Goal: Check status: Check status

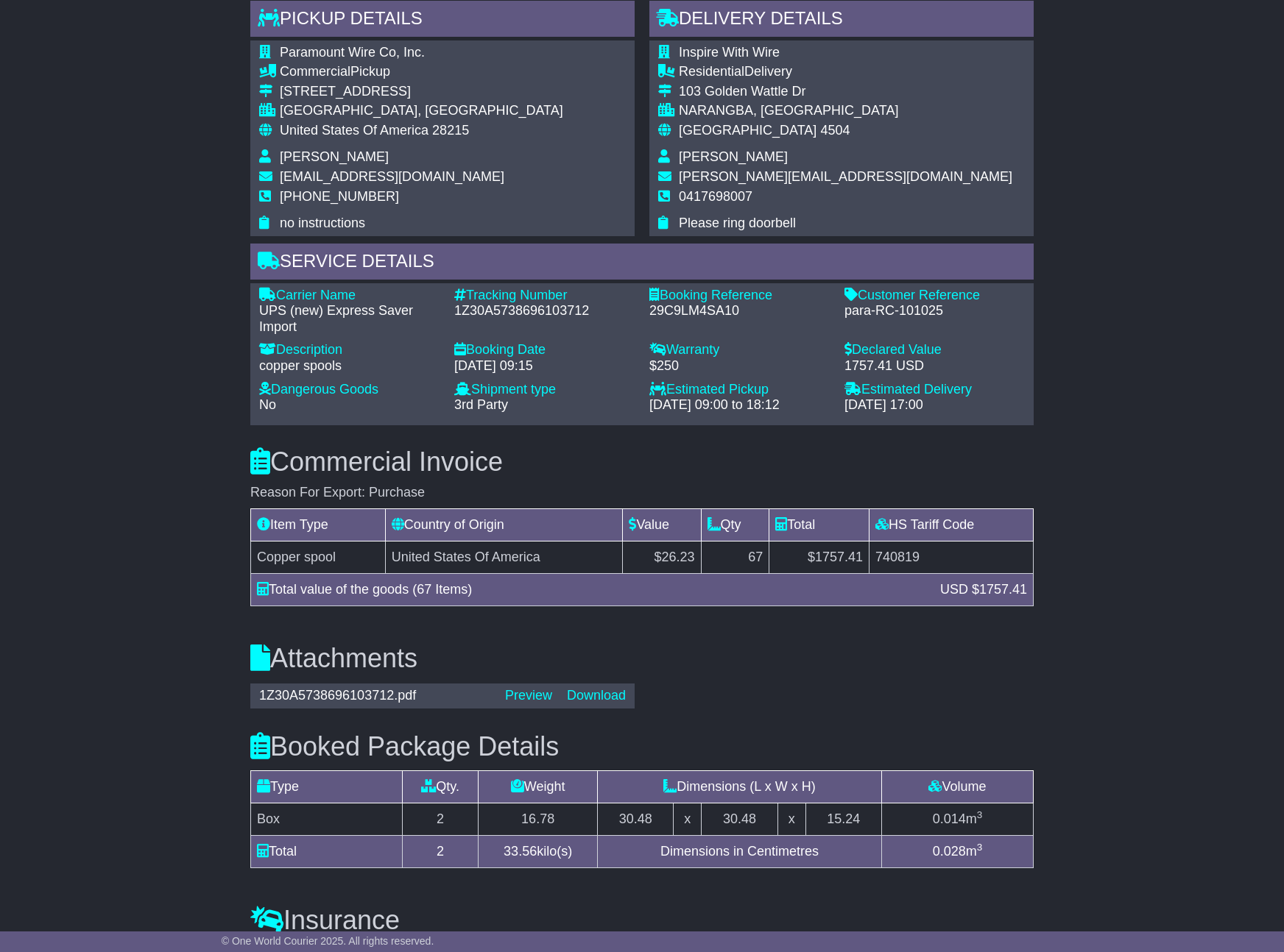
scroll to position [838, 0]
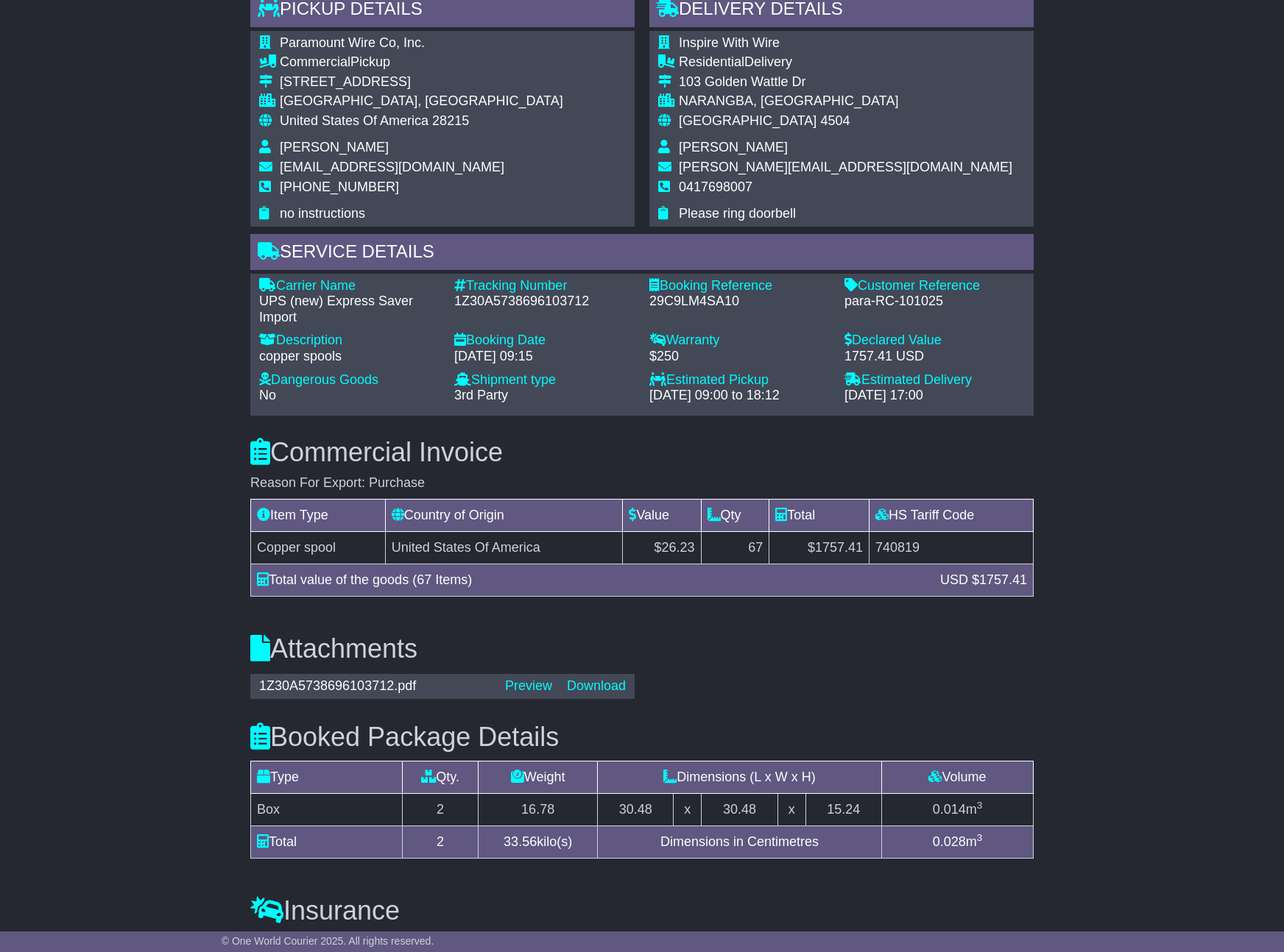
click at [562, 293] on div "1Z30A5738696103712" at bounding box center [544, 301] width 180 height 16
copy div "1Z30A5738696103712"
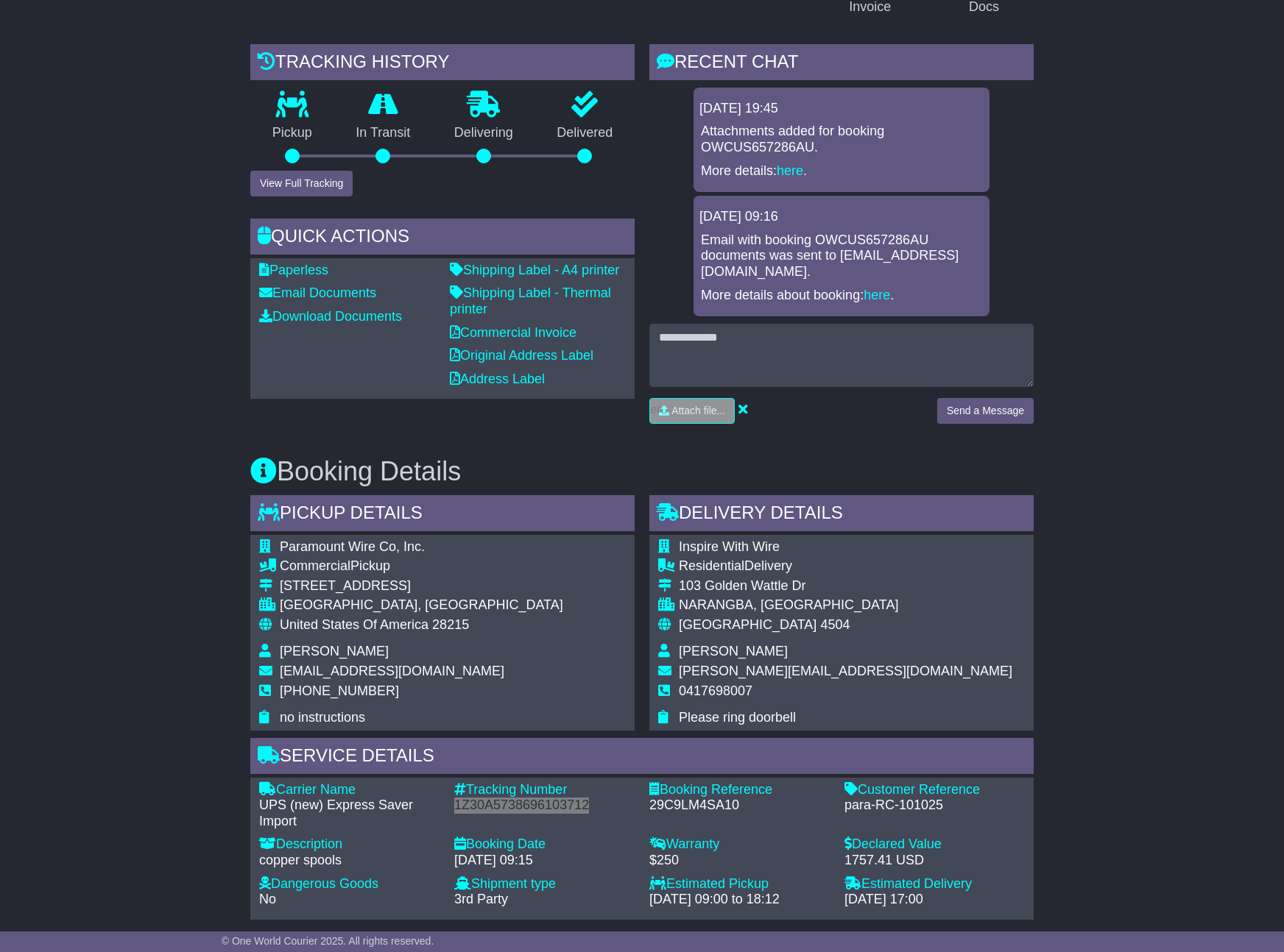
scroll to position [0, 0]
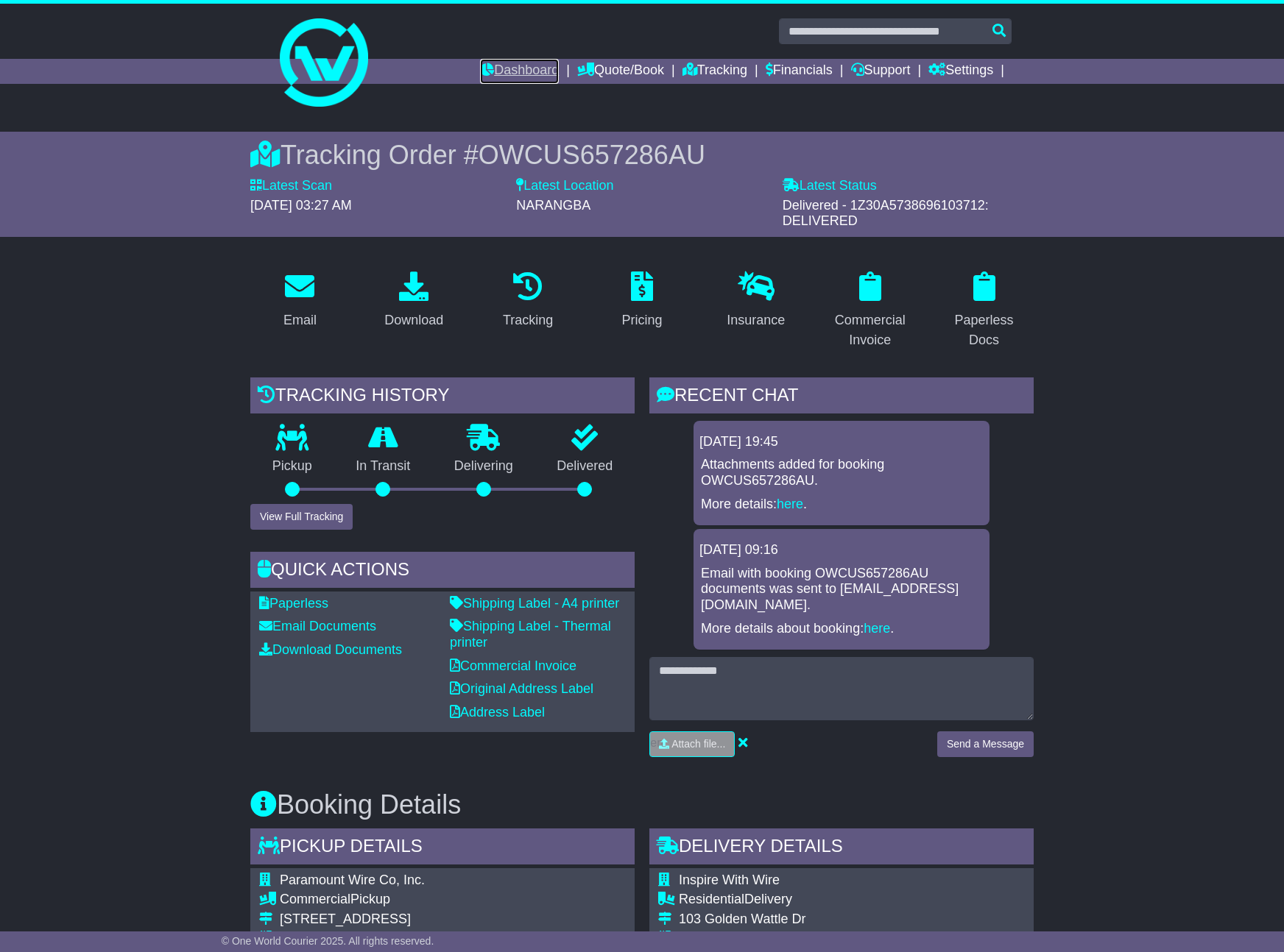
click at [491, 69] on link "Dashboard" at bounding box center [519, 72] width 79 height 25
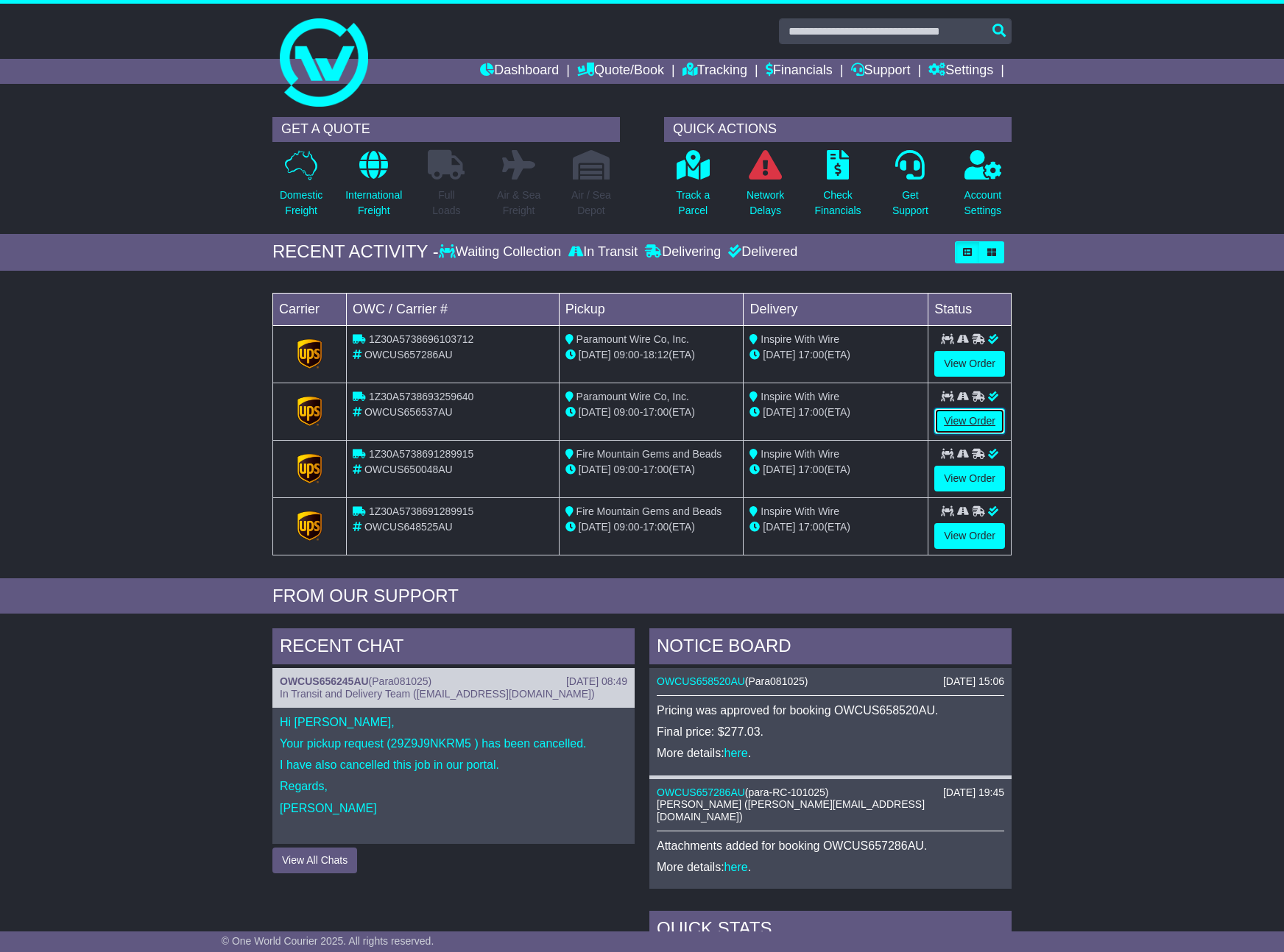
click at [974, 424] on link "View Order" at bounding box center [970, 421] width 71 height 25
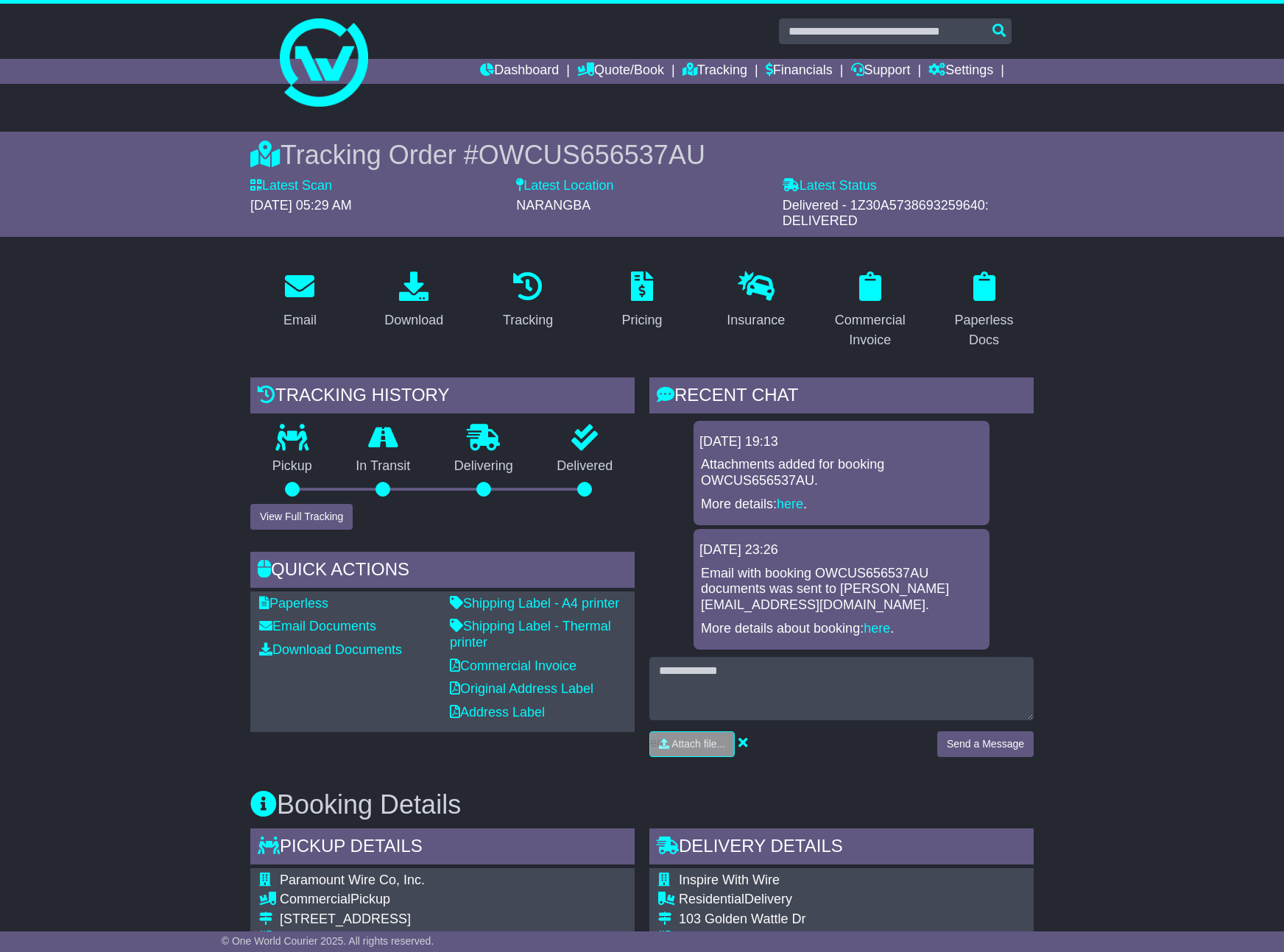
click at [528, 71] on link "Dashboard" at bounding box center [519, 72] width 79 height 25
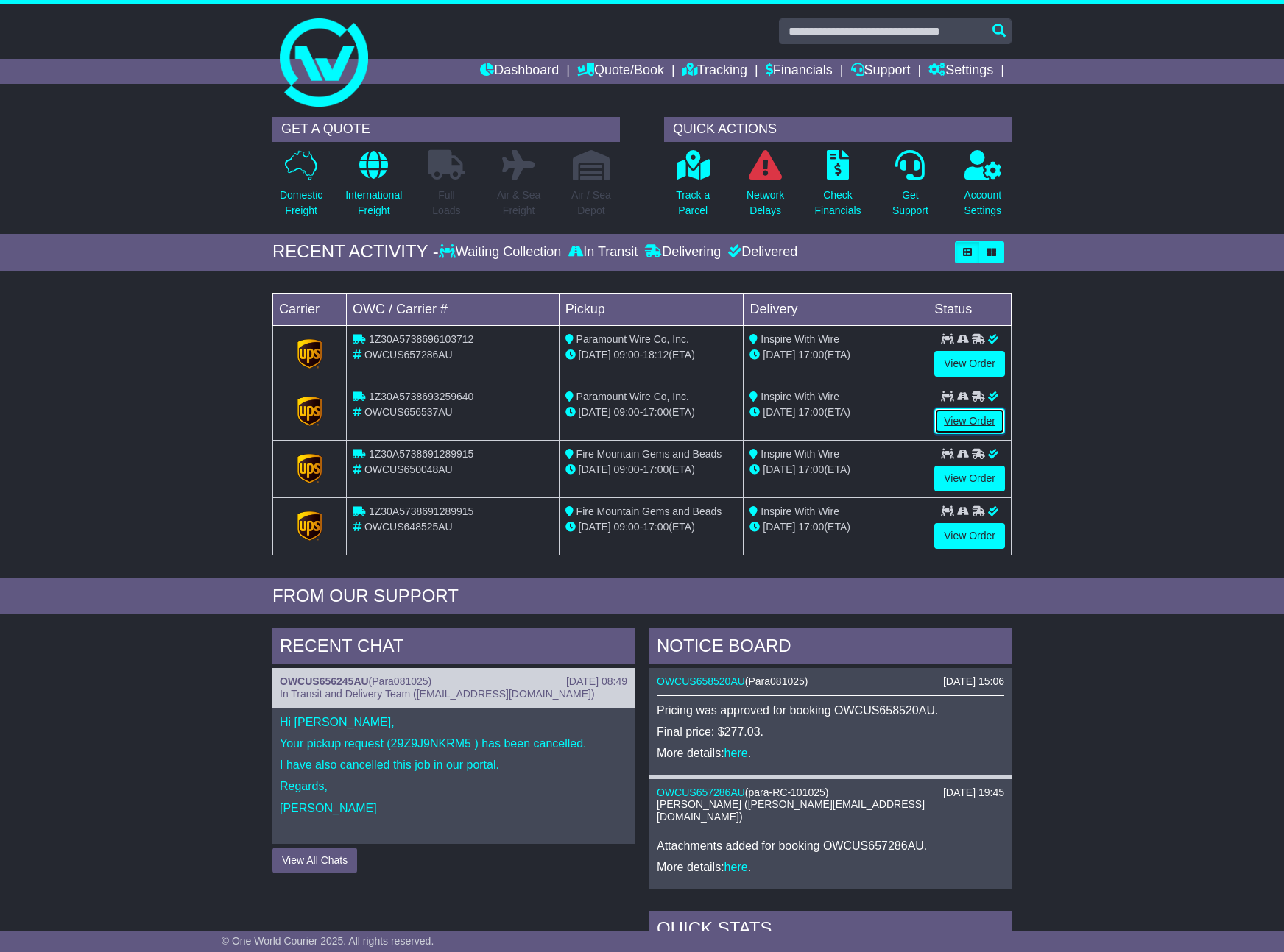
click at [971, 417] on link "View Order" at bounding box center [970, 421] width 71 height 25
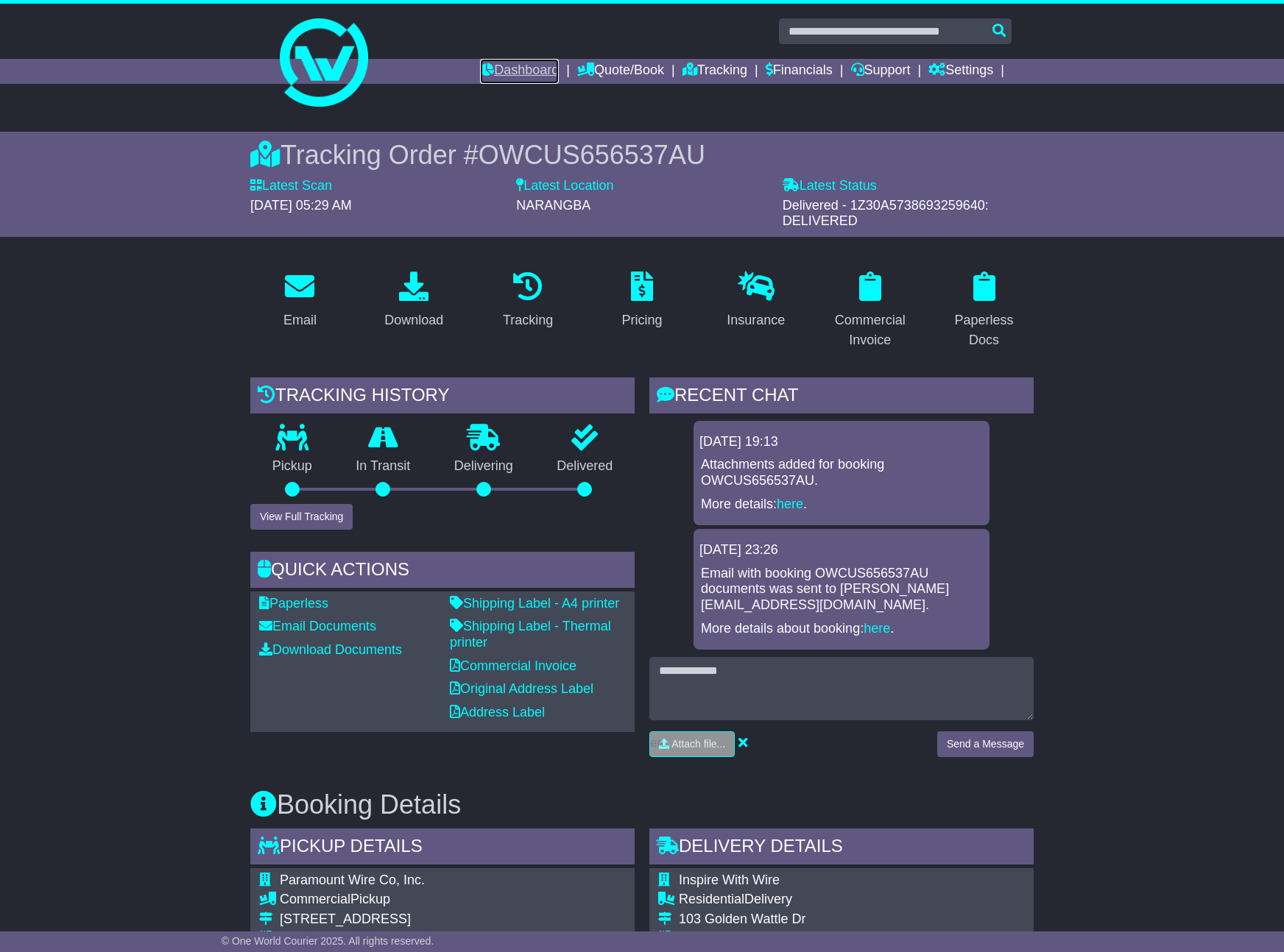
click at [506, 69] on link "Dashboard" at bounding box center [519, 72] width 79 height 25
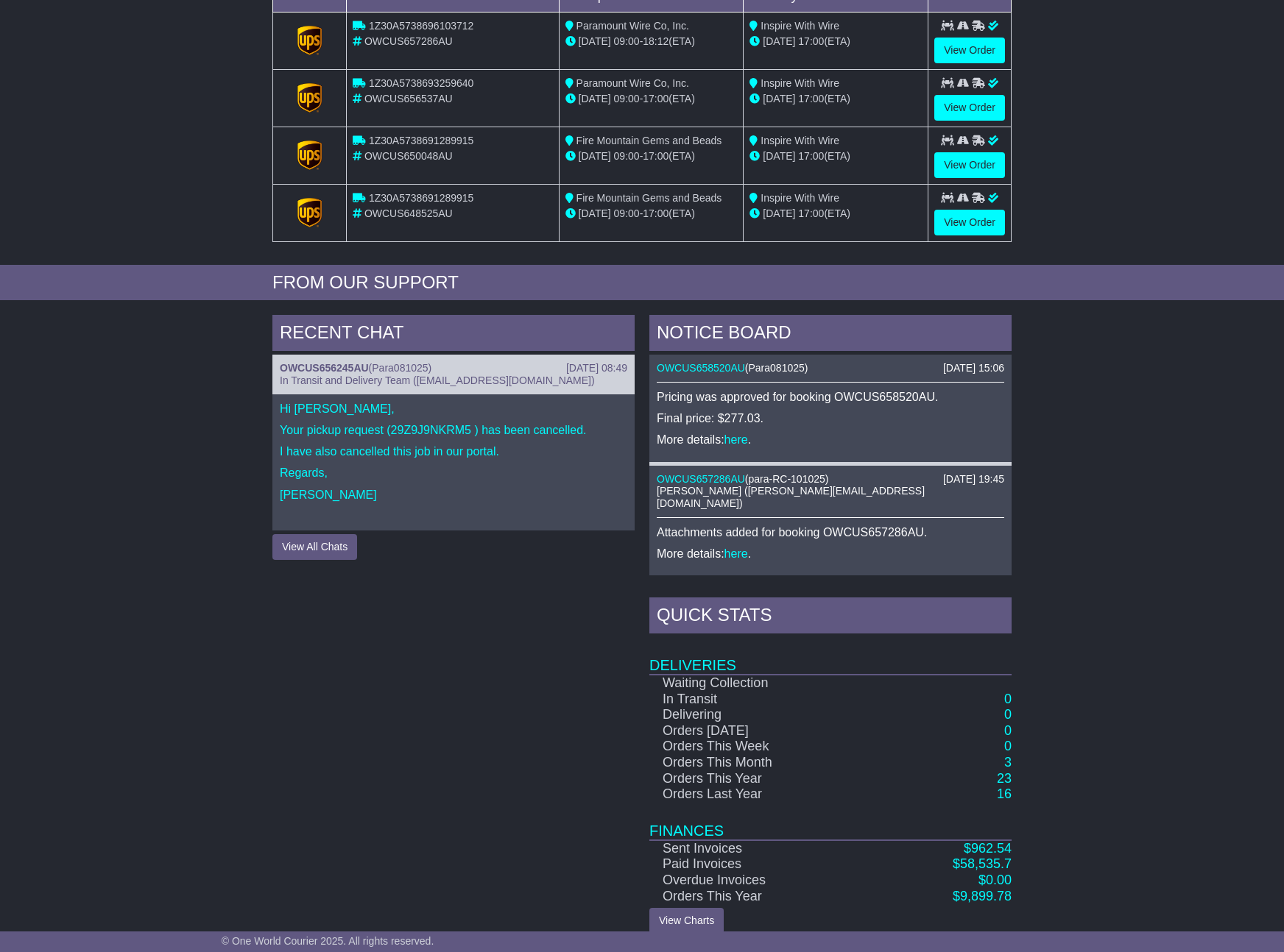
scroll to position [265, 0]
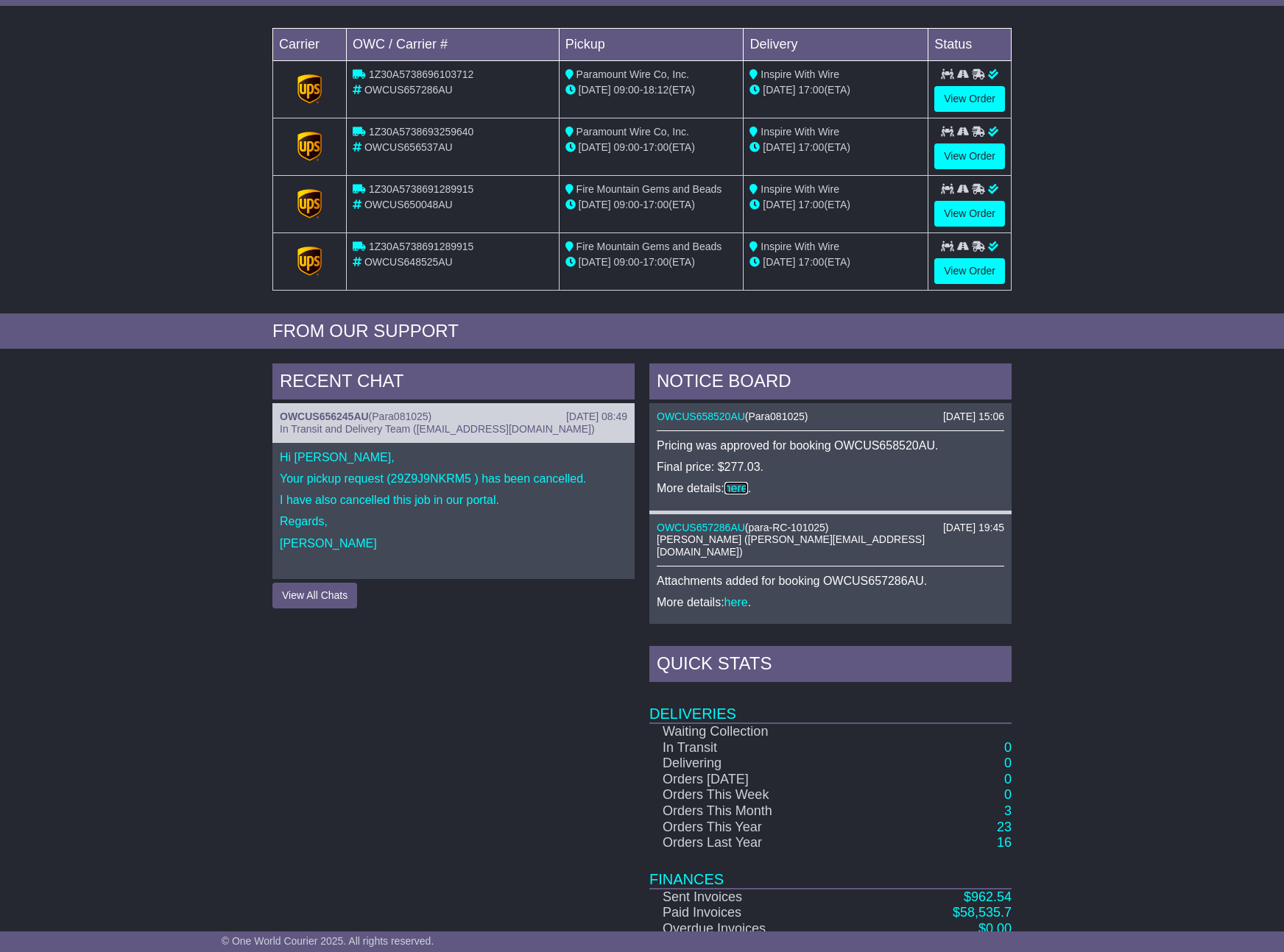
click at [735, 488] on link "here" at bounding box center [737, 488] width 24 height 13
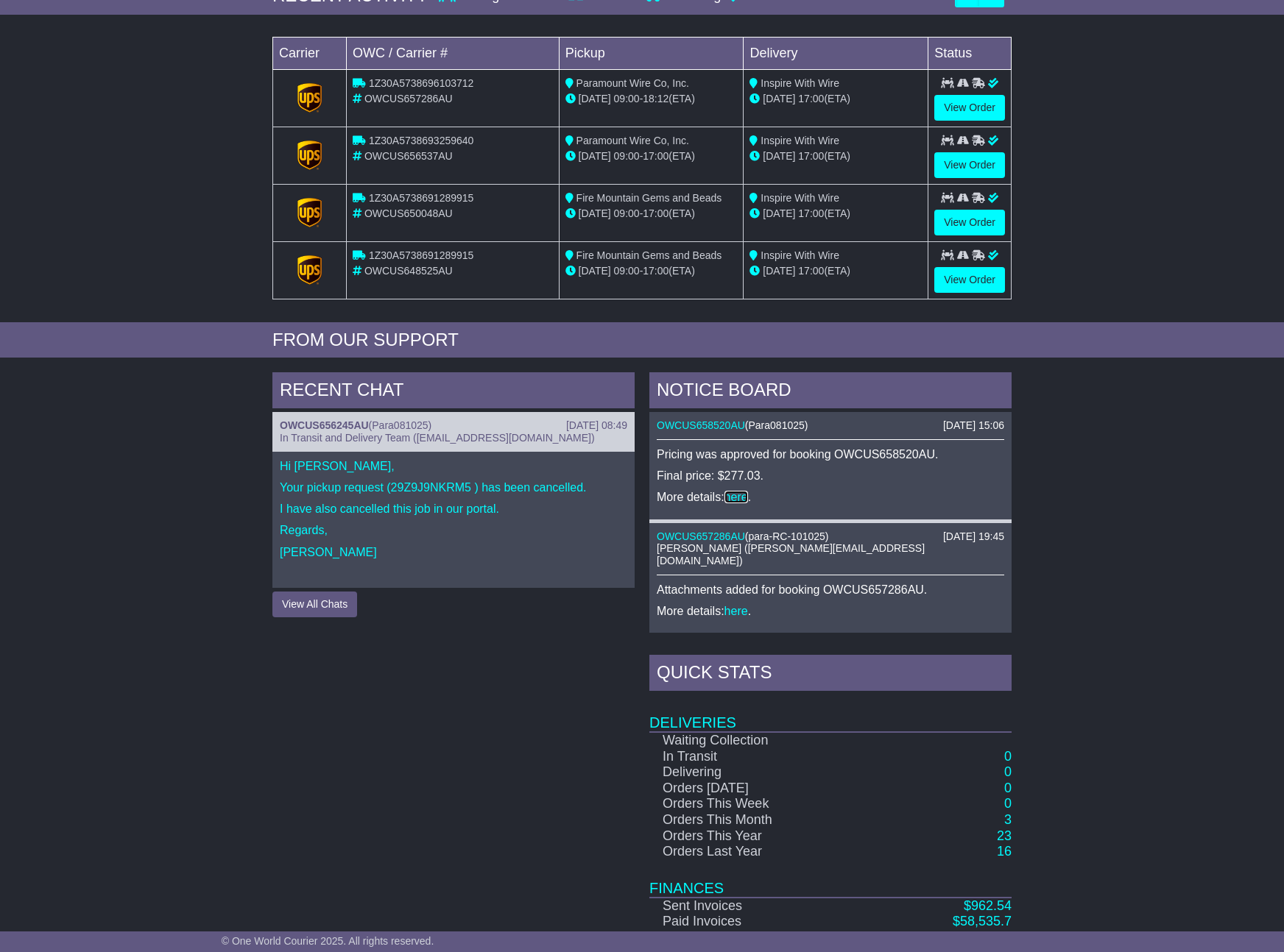
scroll to position [0, 0]
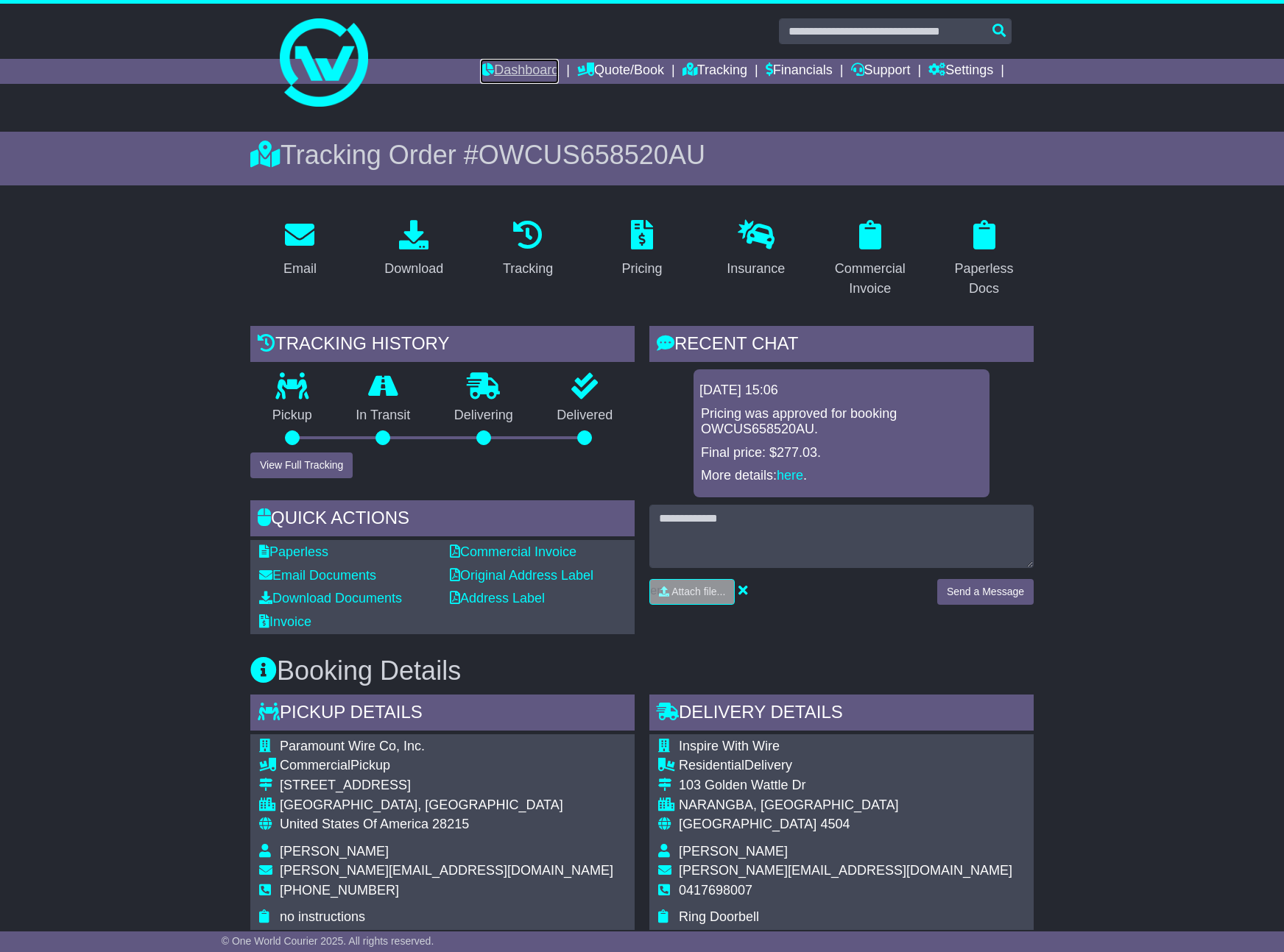
click at [524, 65] on link "Dashboard" at bounding box center [519, 72] width 79 height 25
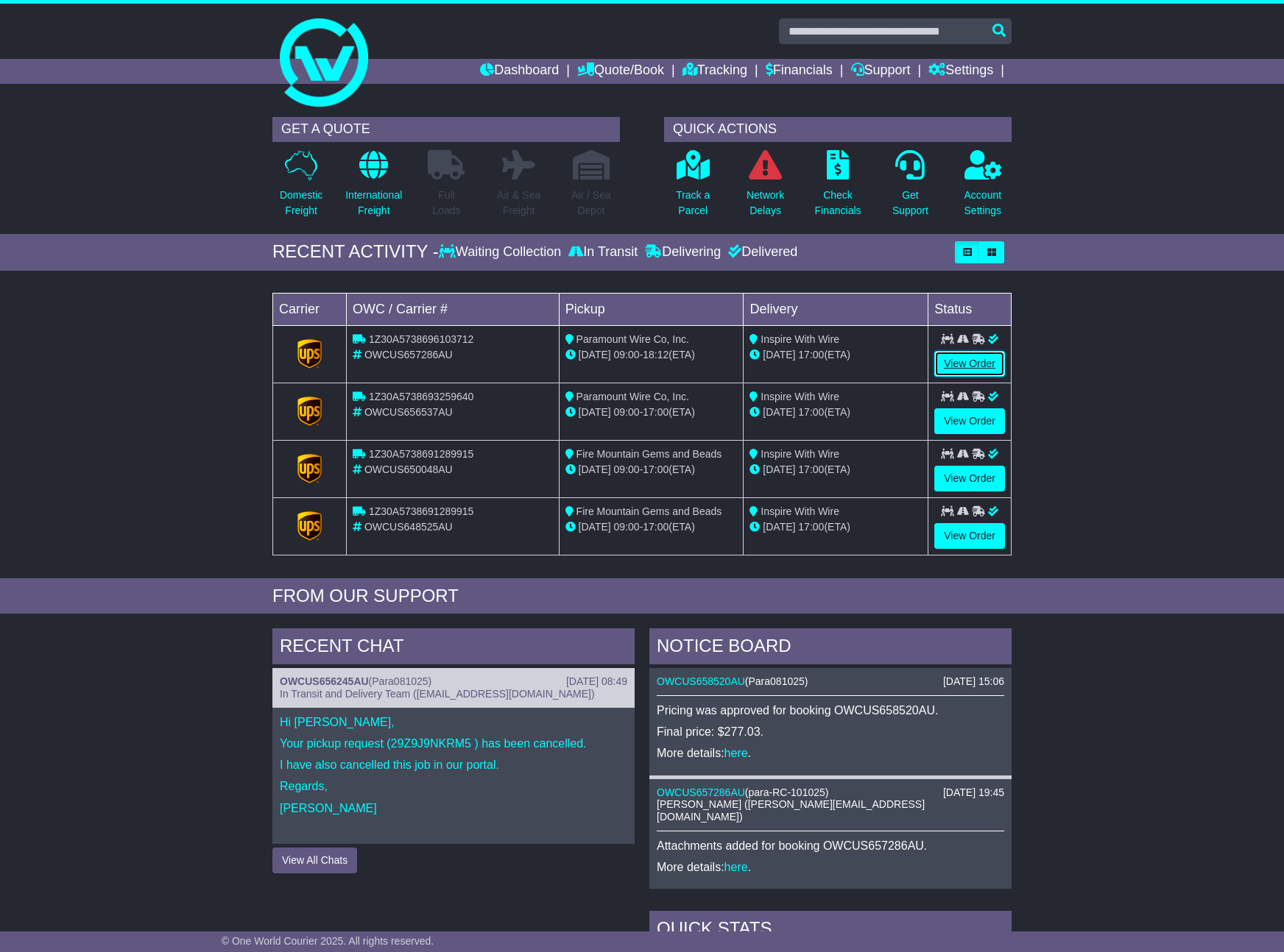
click at [952, 360] on link "View Order" at bounding box center [970, 364] width 71 height 25
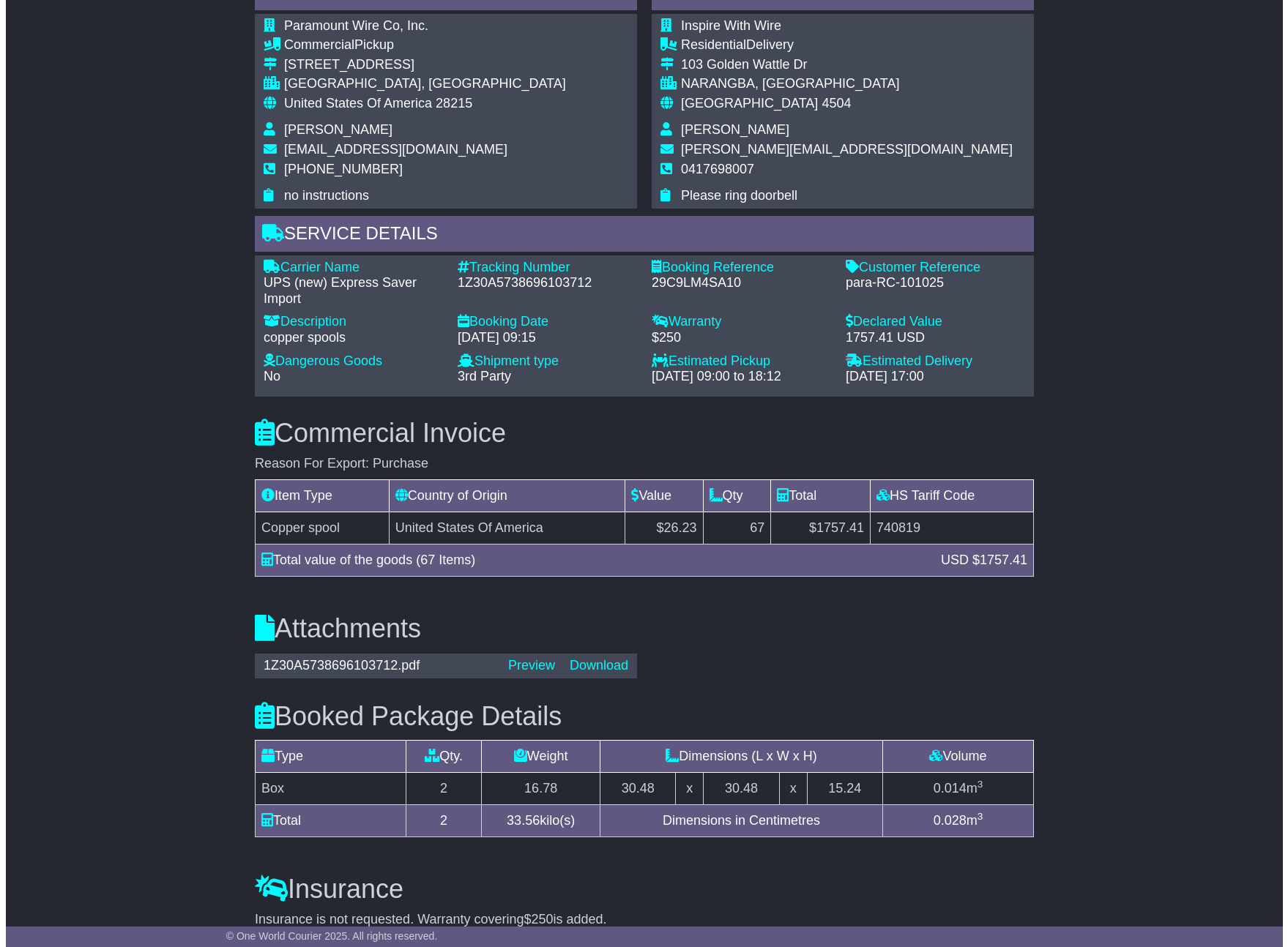
scroll to position [1114, 0]
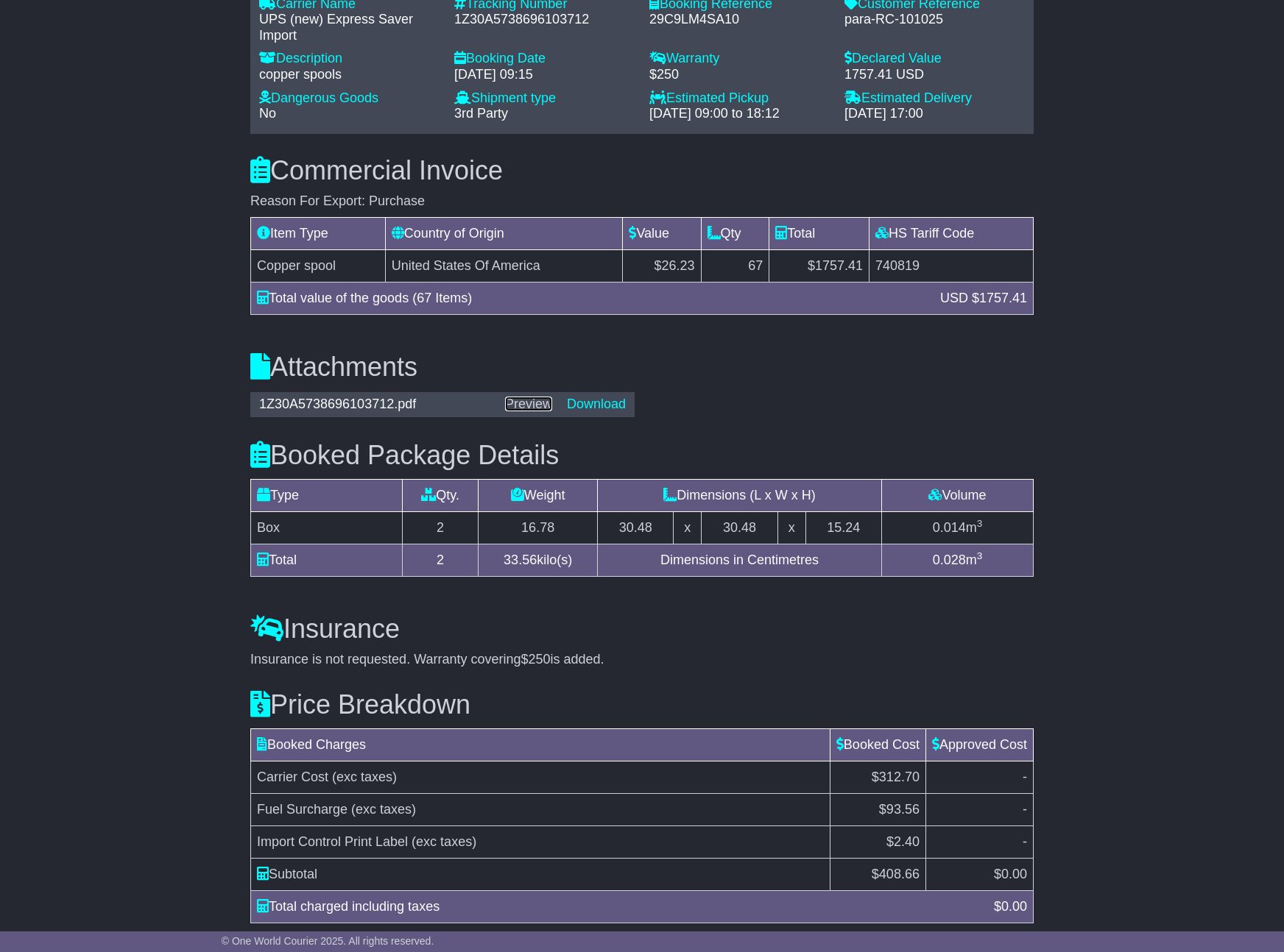
click at [535, 397] on link "Preview" at bounding box center [529, 403] width 47 height 14
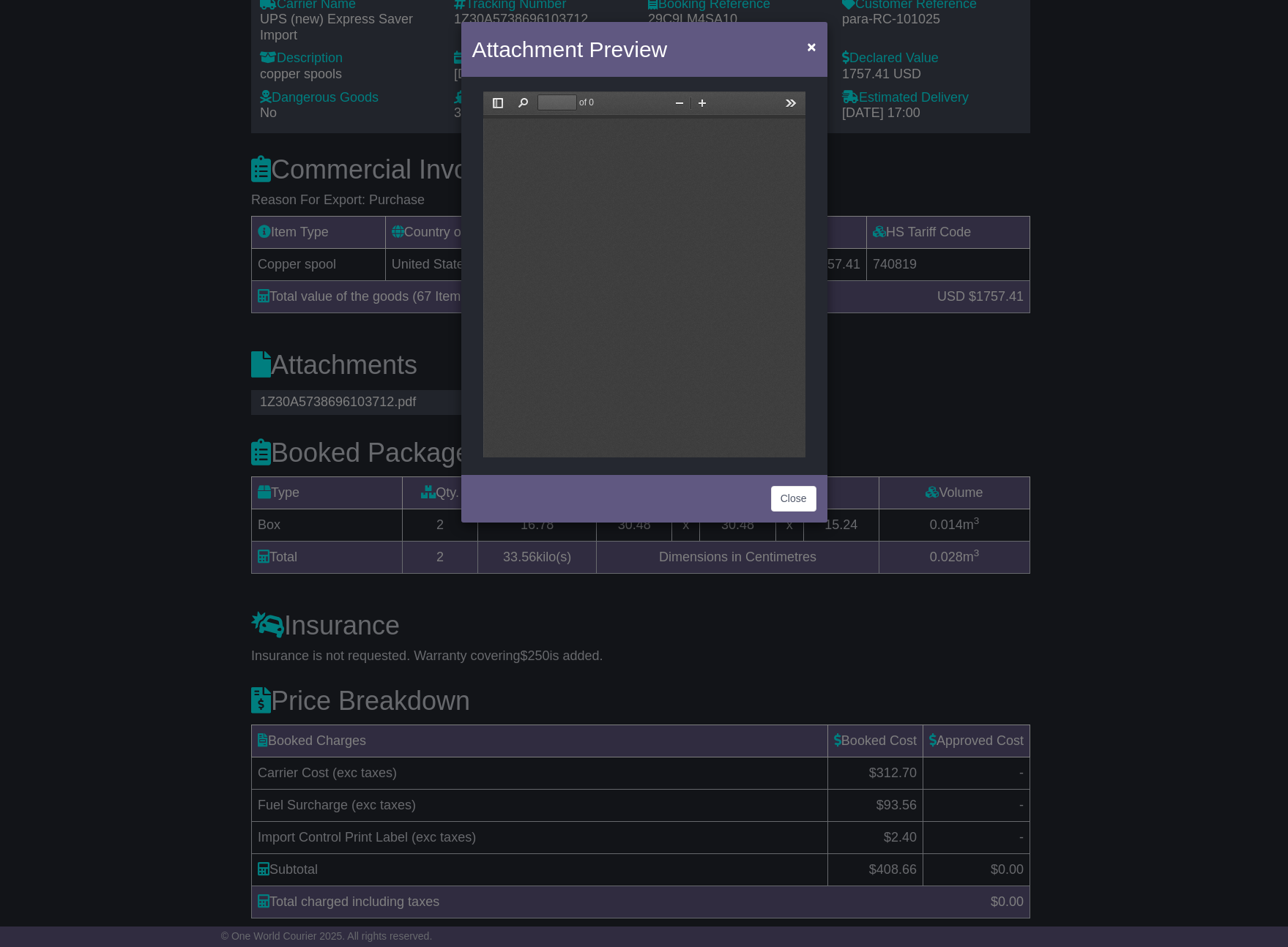
scroll to position [0, 0]
type input "*"
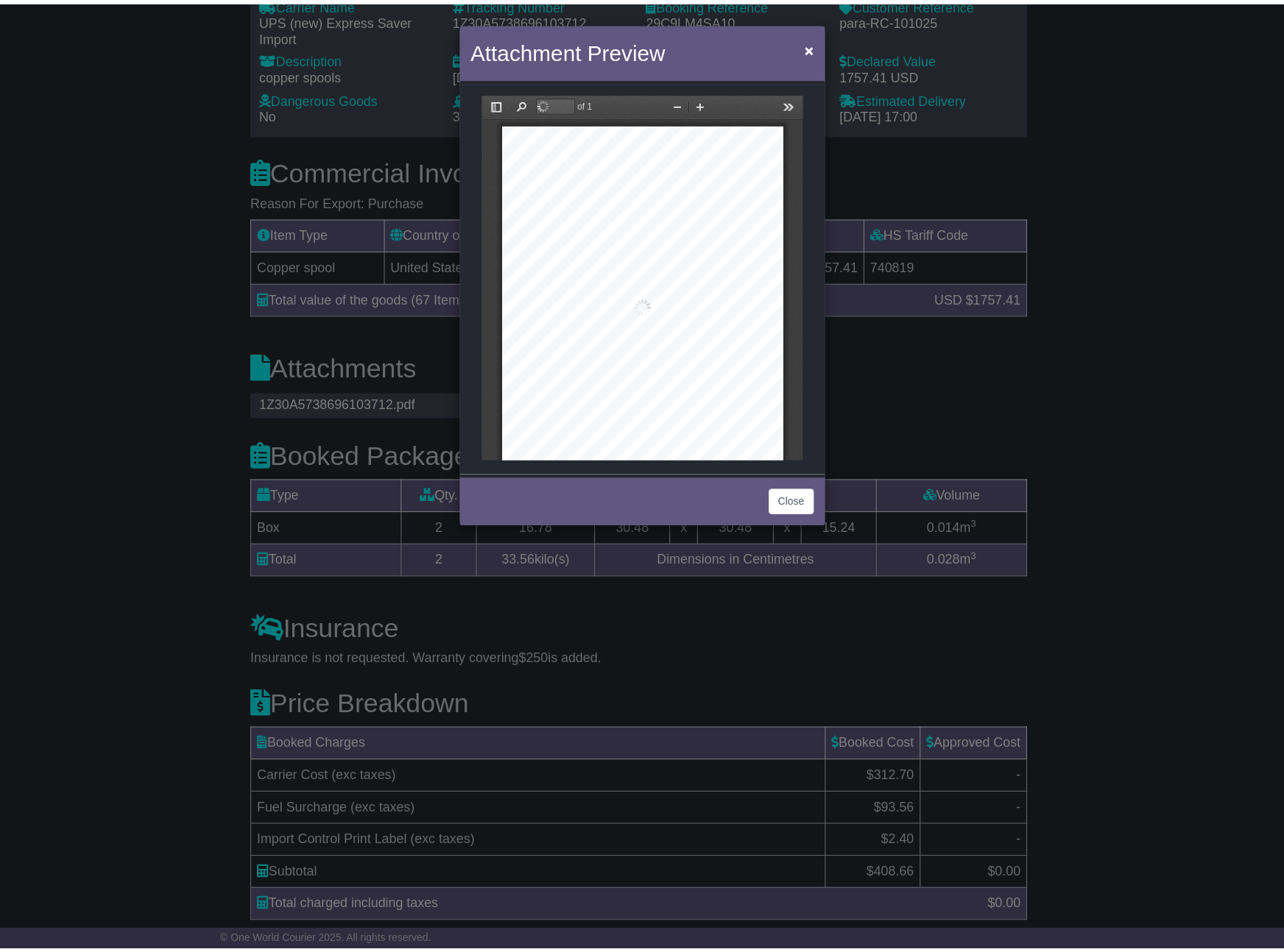
scroll to position [8, 0]
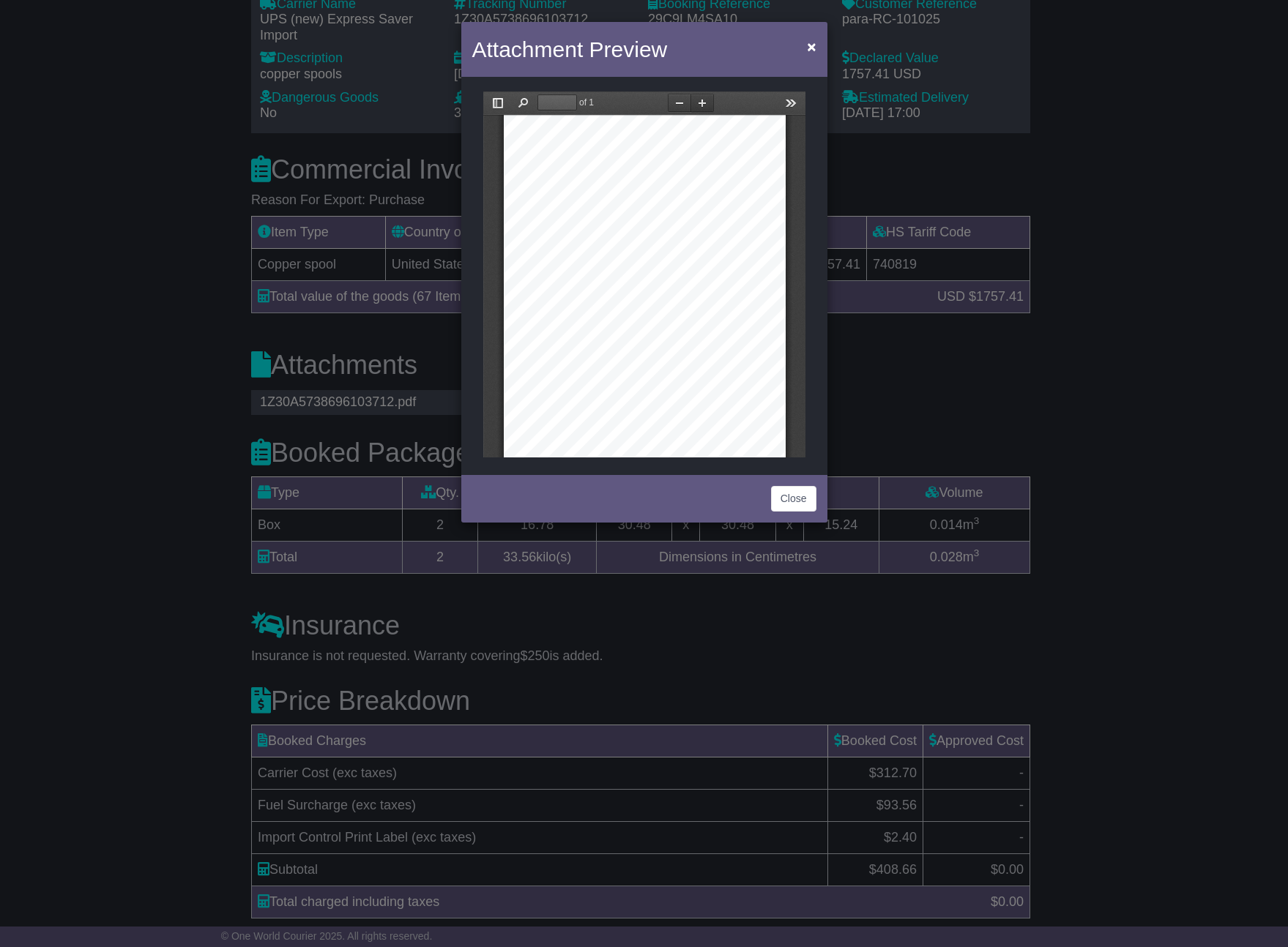
click at [704, 103] on button "Zoom In" at bounding box center [702, 103] width 24 height 19
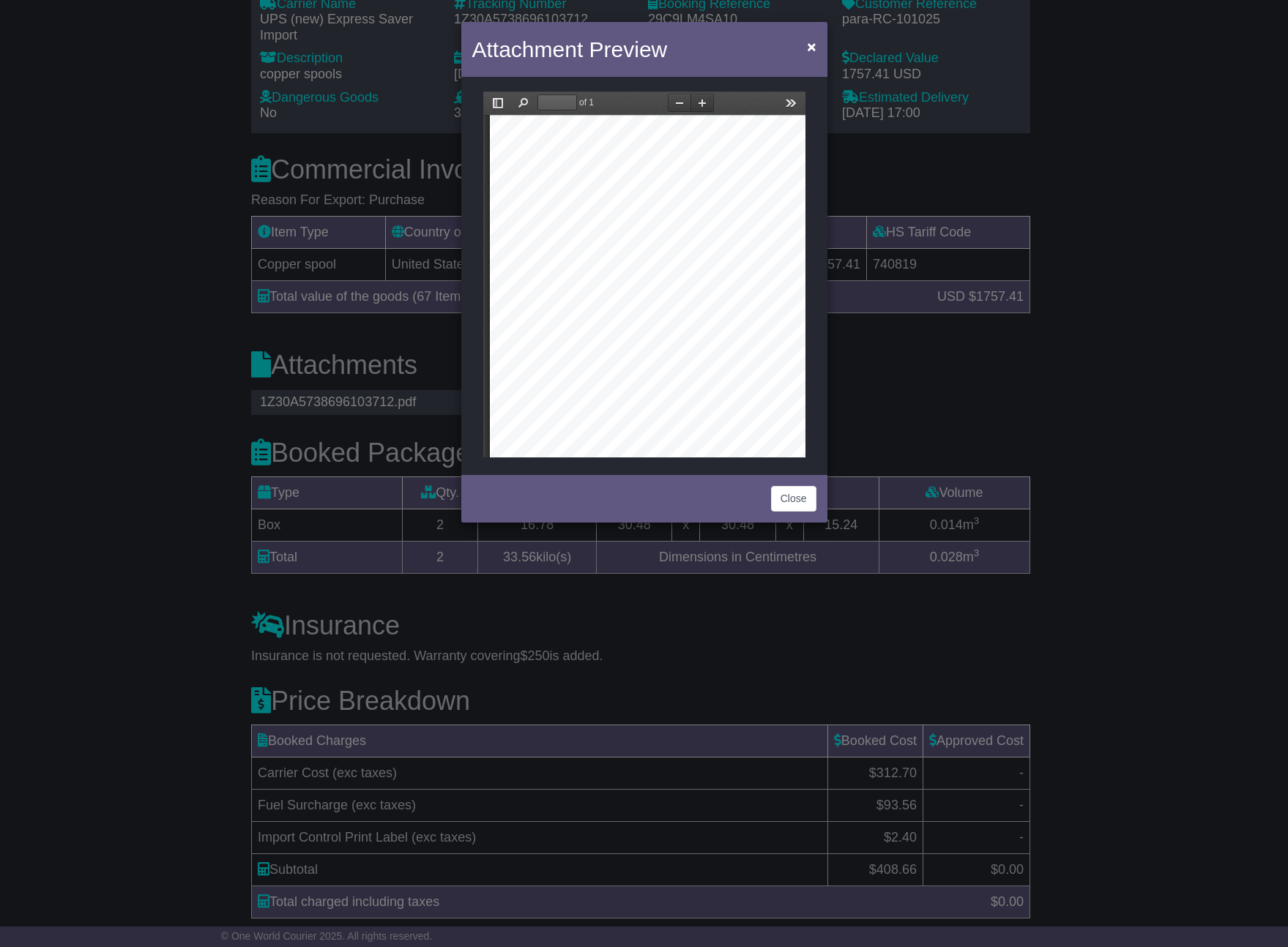
click at [704, 103] on button "Zoom In" at bounding box center [702, 103] width 24 height 19
click at [704, 103] on button "Zoom In" at bounding box center [702, 103] width 24 height 19
click at [793, 495] on button "Close" at bounding box center [794, 499] width 45 height 25
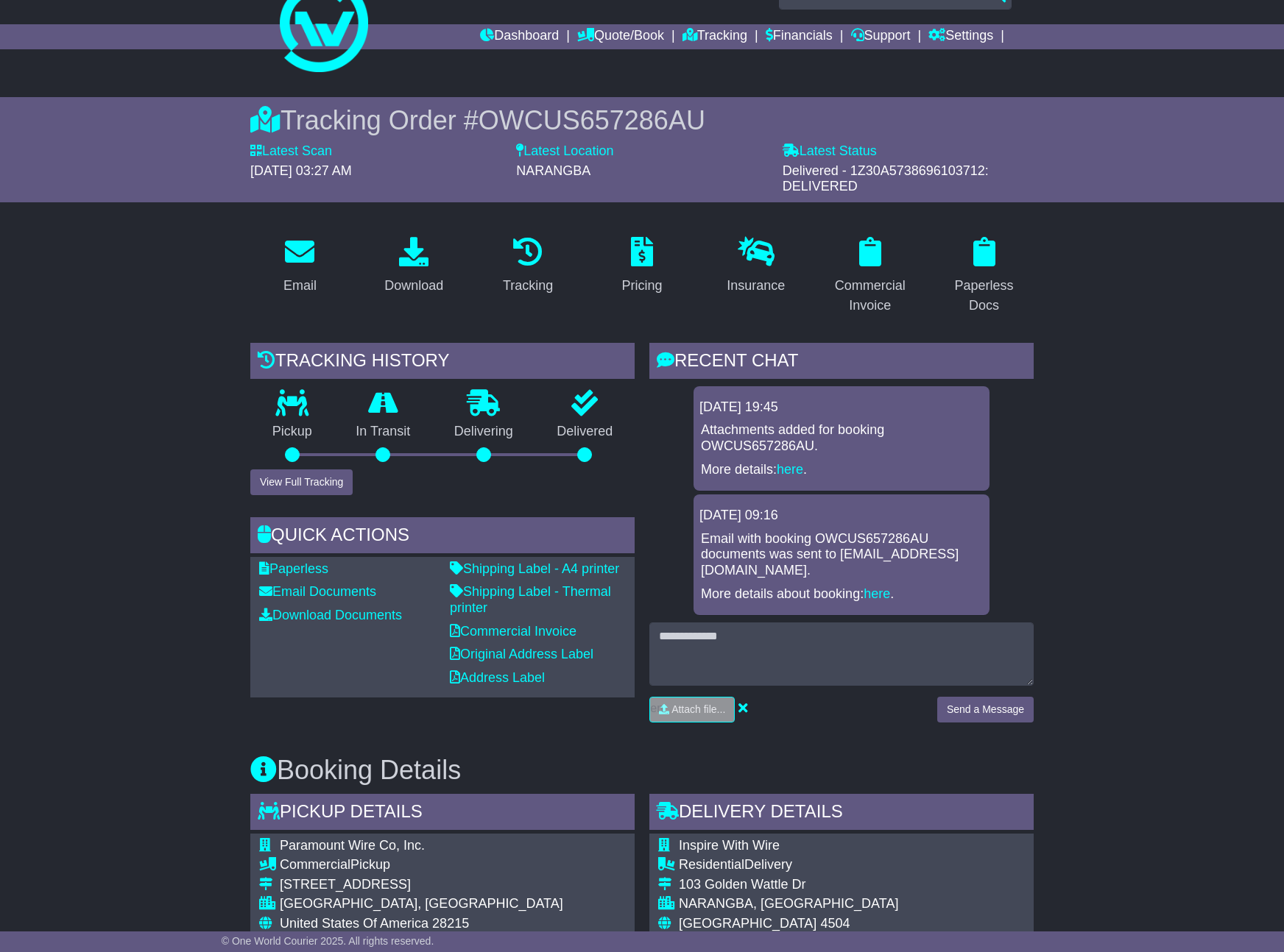
scroll to position [0, 0]
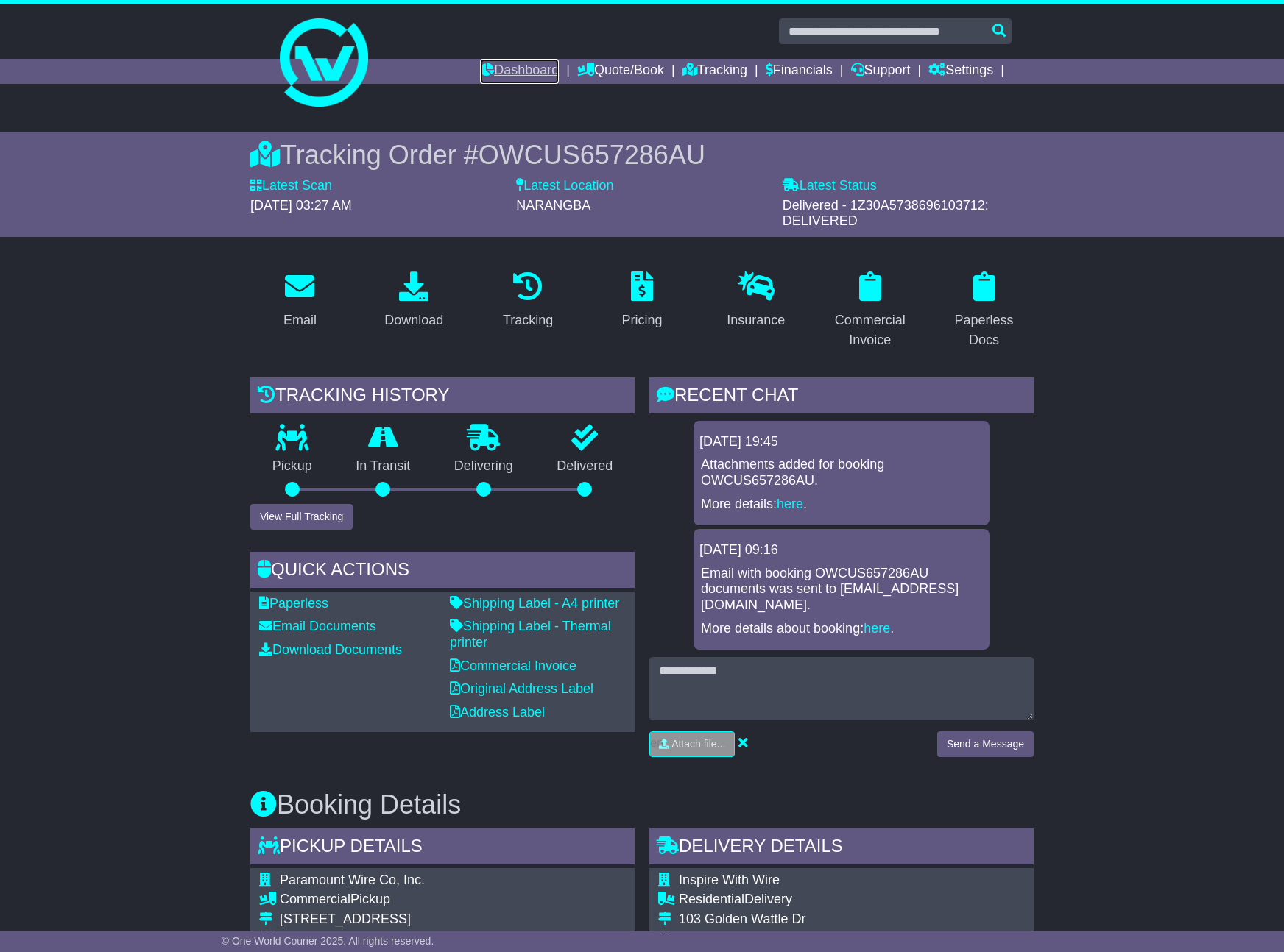
click at [517, 65] on link "Dashboard" at bounding box center [519, 72] width 79 height 25
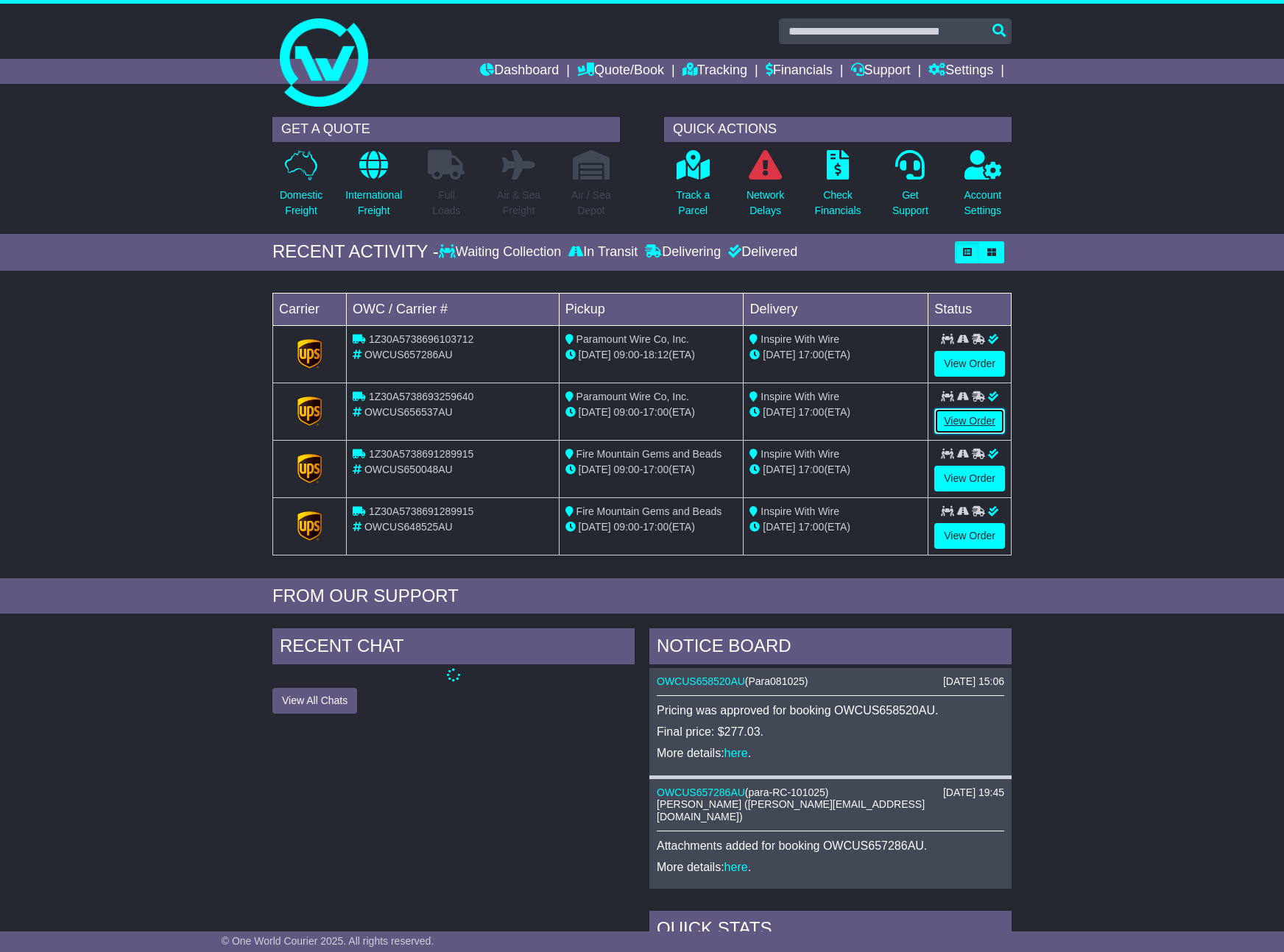
click at [995, 422] on link "View Order" at bounding box center [970, 421] width 71 height 25
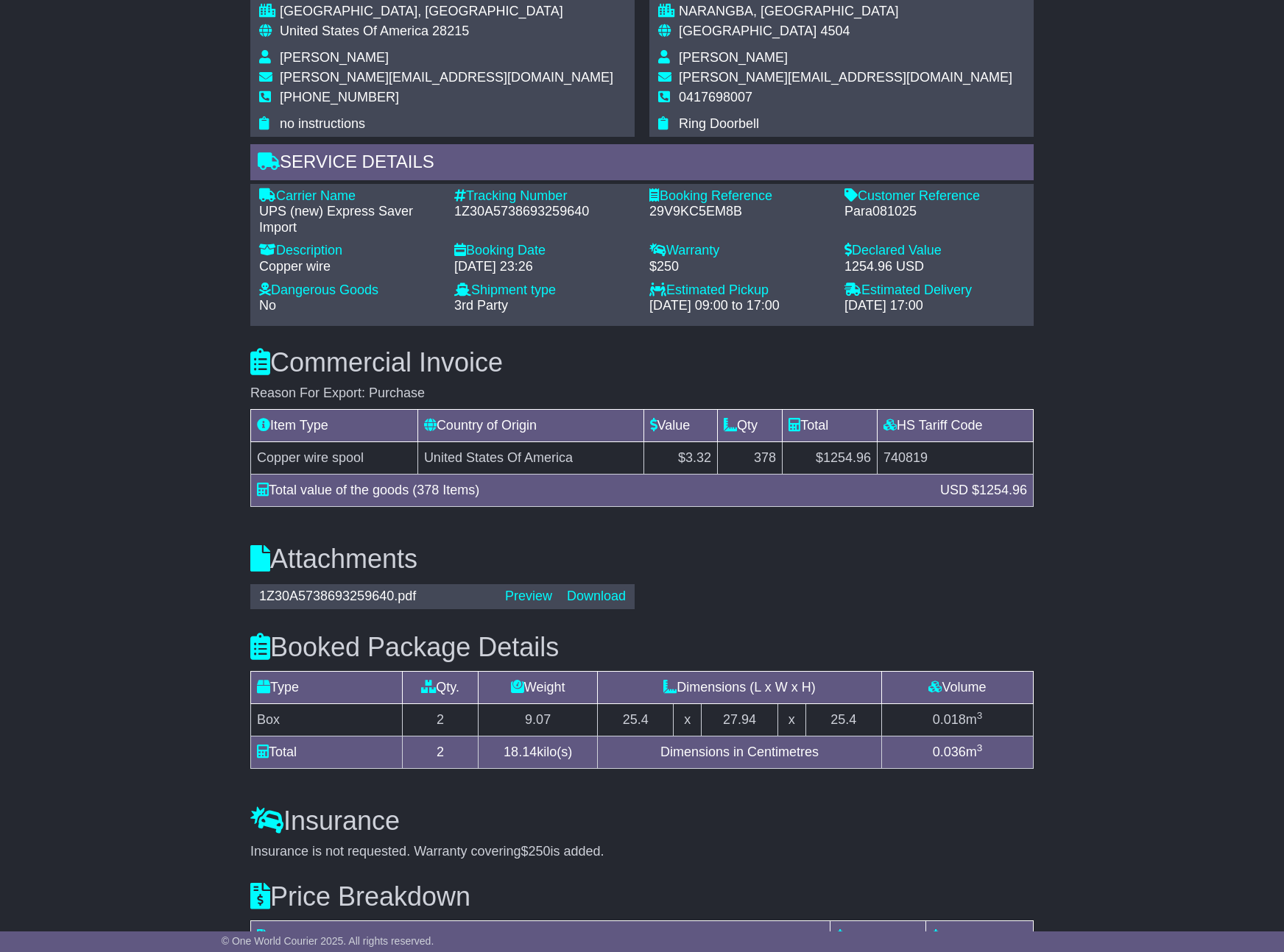
scroll to position [1109, 0]
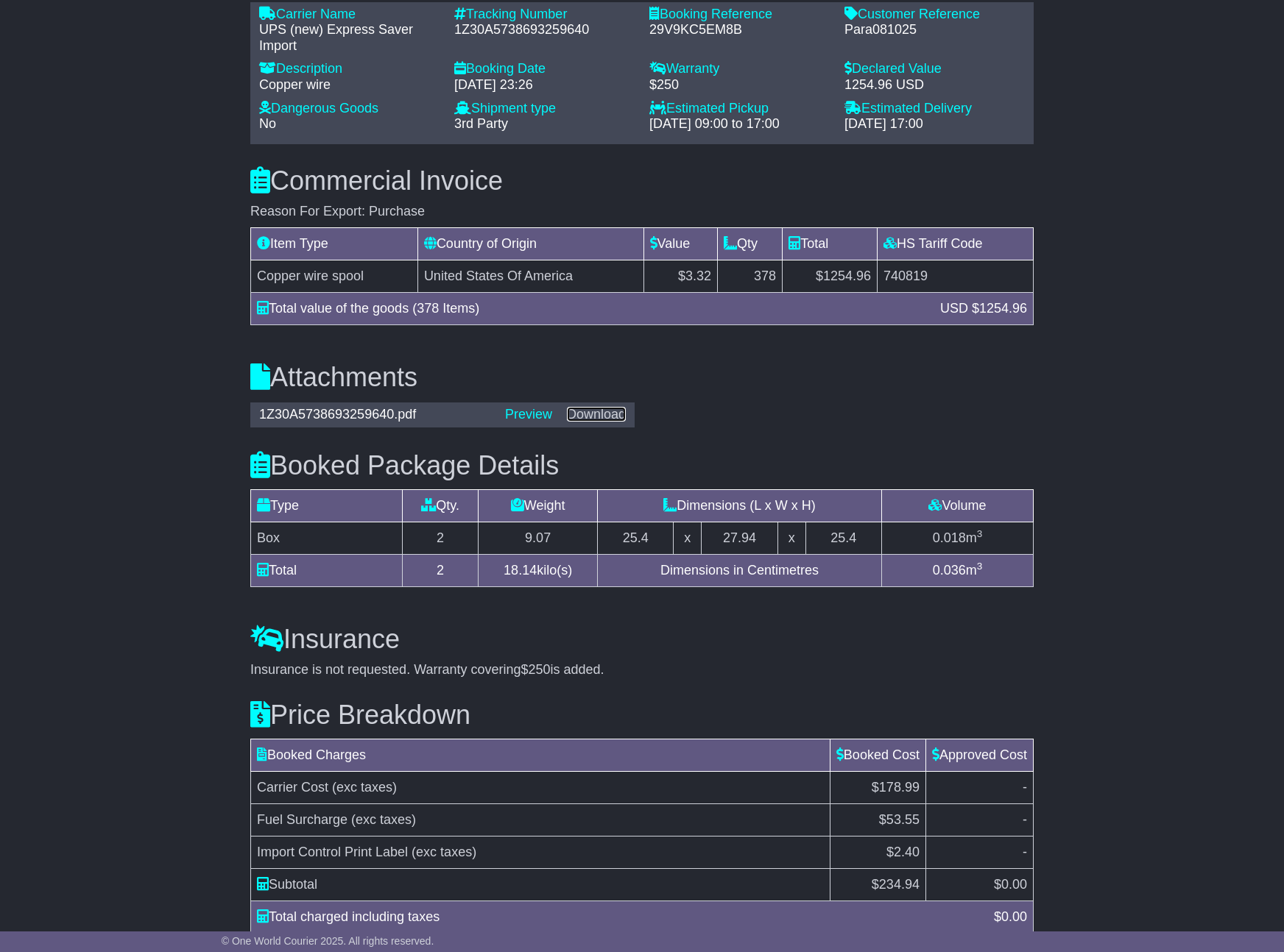
click at [603, 407] on link "Download" at bounding box center [596, 413] width 59 height 14
